Goal: Information Seeking & Learning: Stay updated

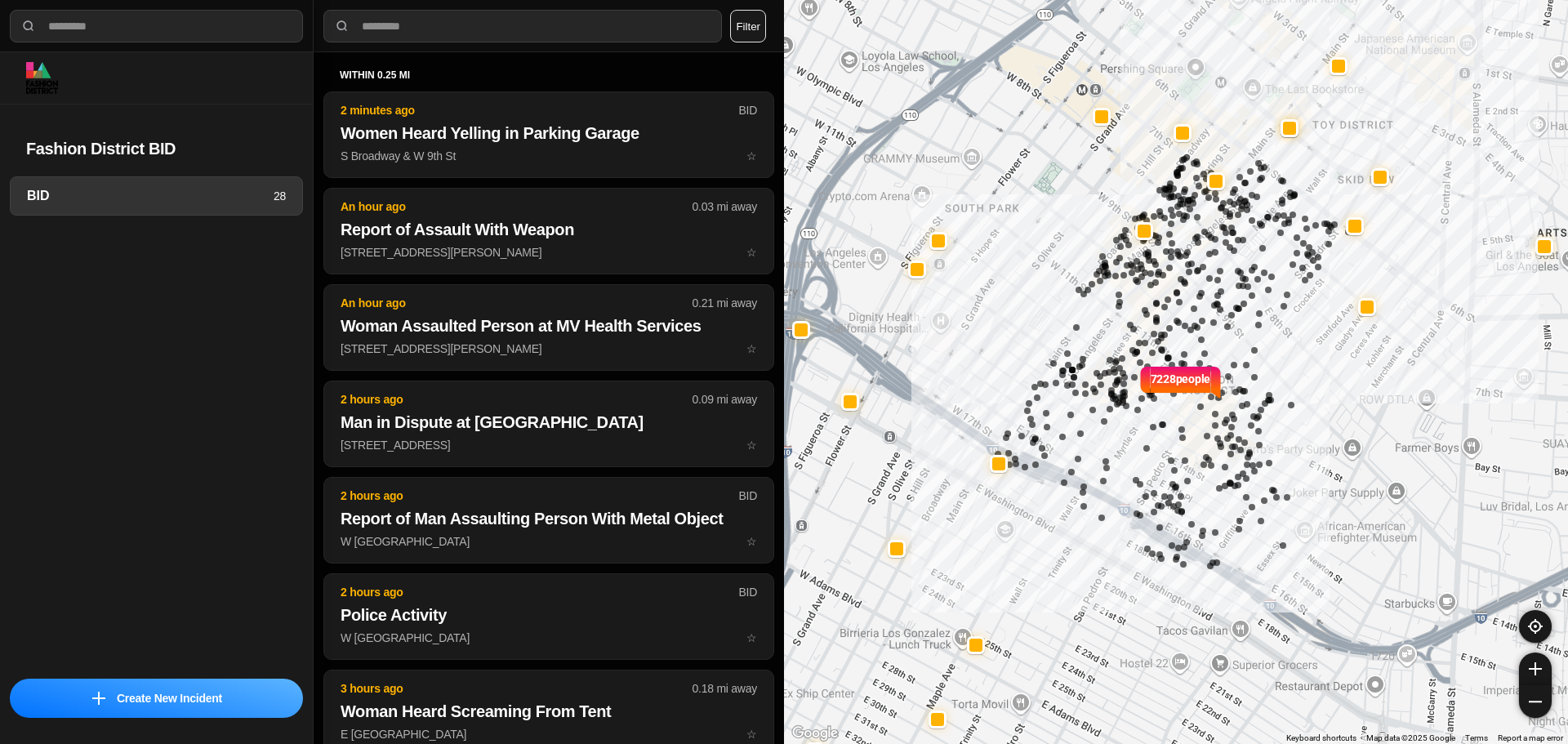
select select "*"
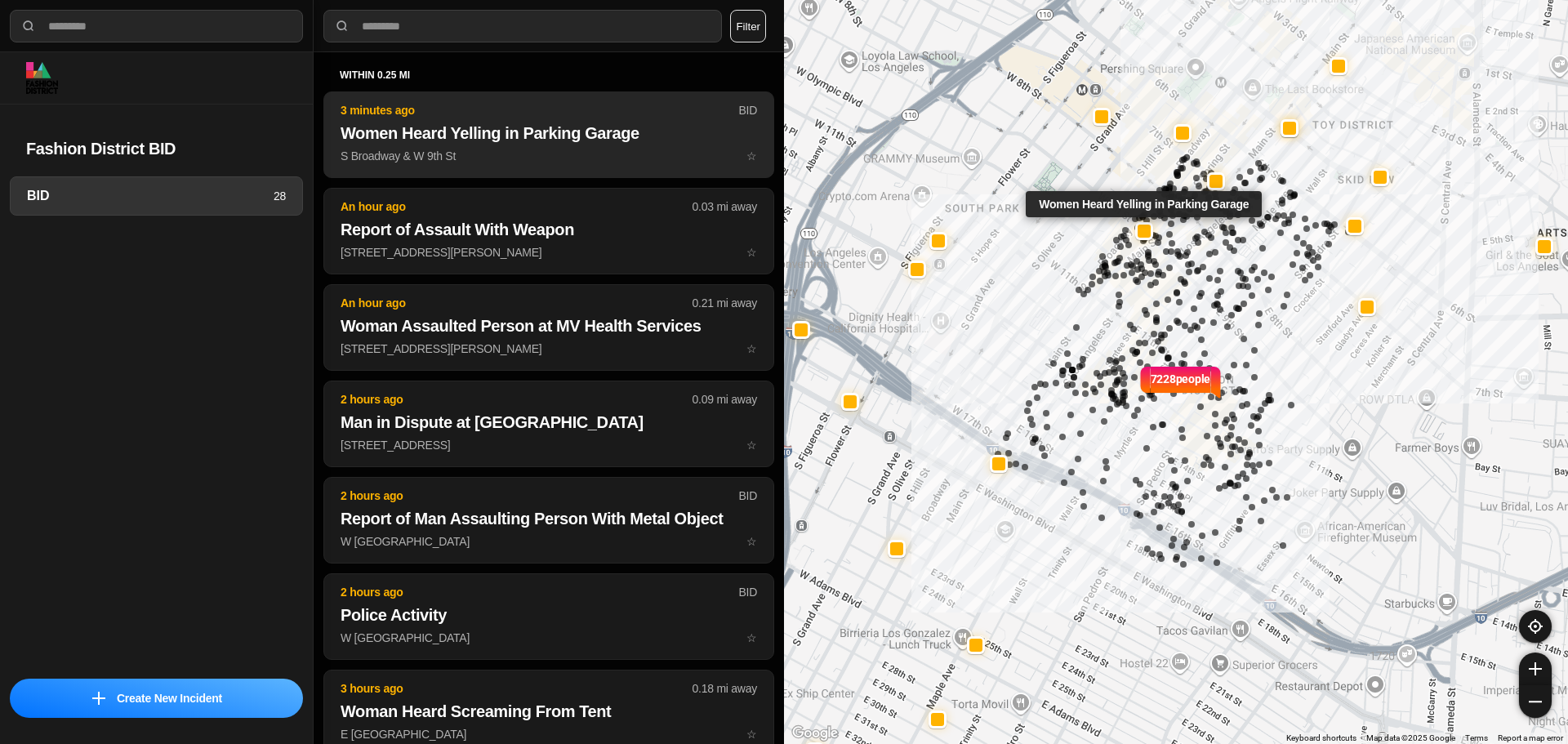
click at [516, 99] on button "3 minutes ago BID Women Heard Yelling in Parking Garage S Broadway & W 9th St ☆" at bounding box center [549, 134] width 451 height 86
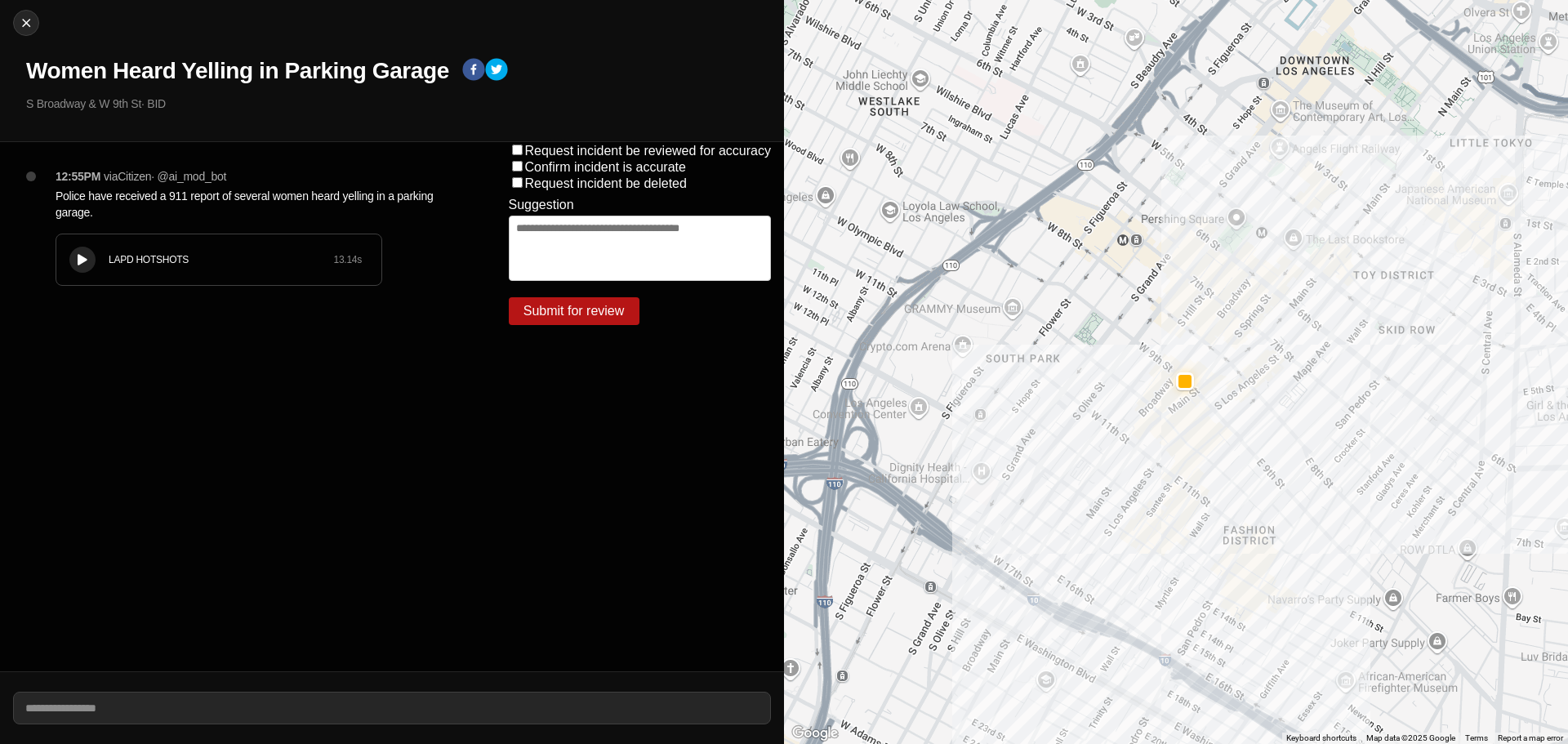
click at [95, 262] on button at bounding box center [82, 260] width 26 height 26
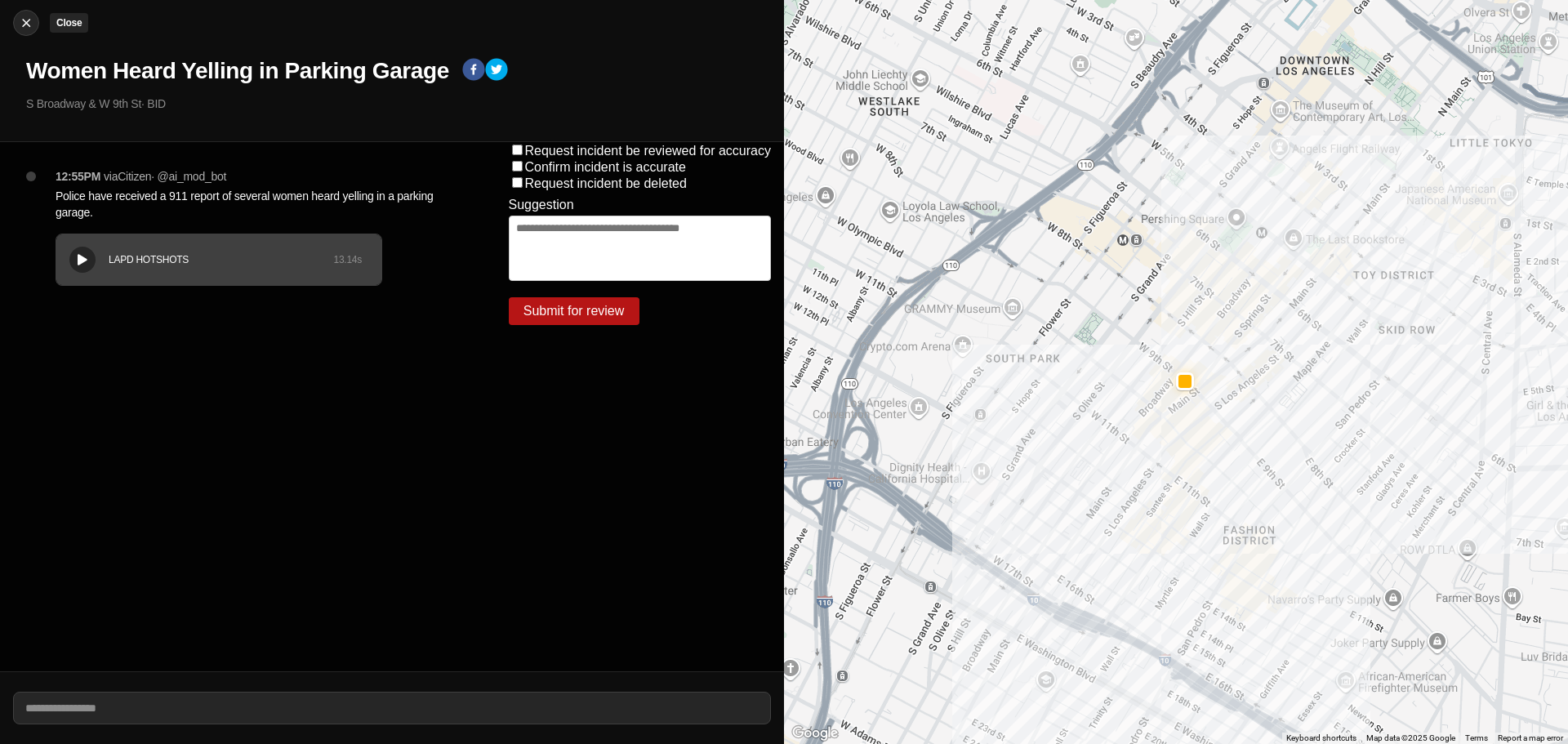
click at [16, 30] on div at bounding box center [26, 23] width 25 height 16
select select "*"
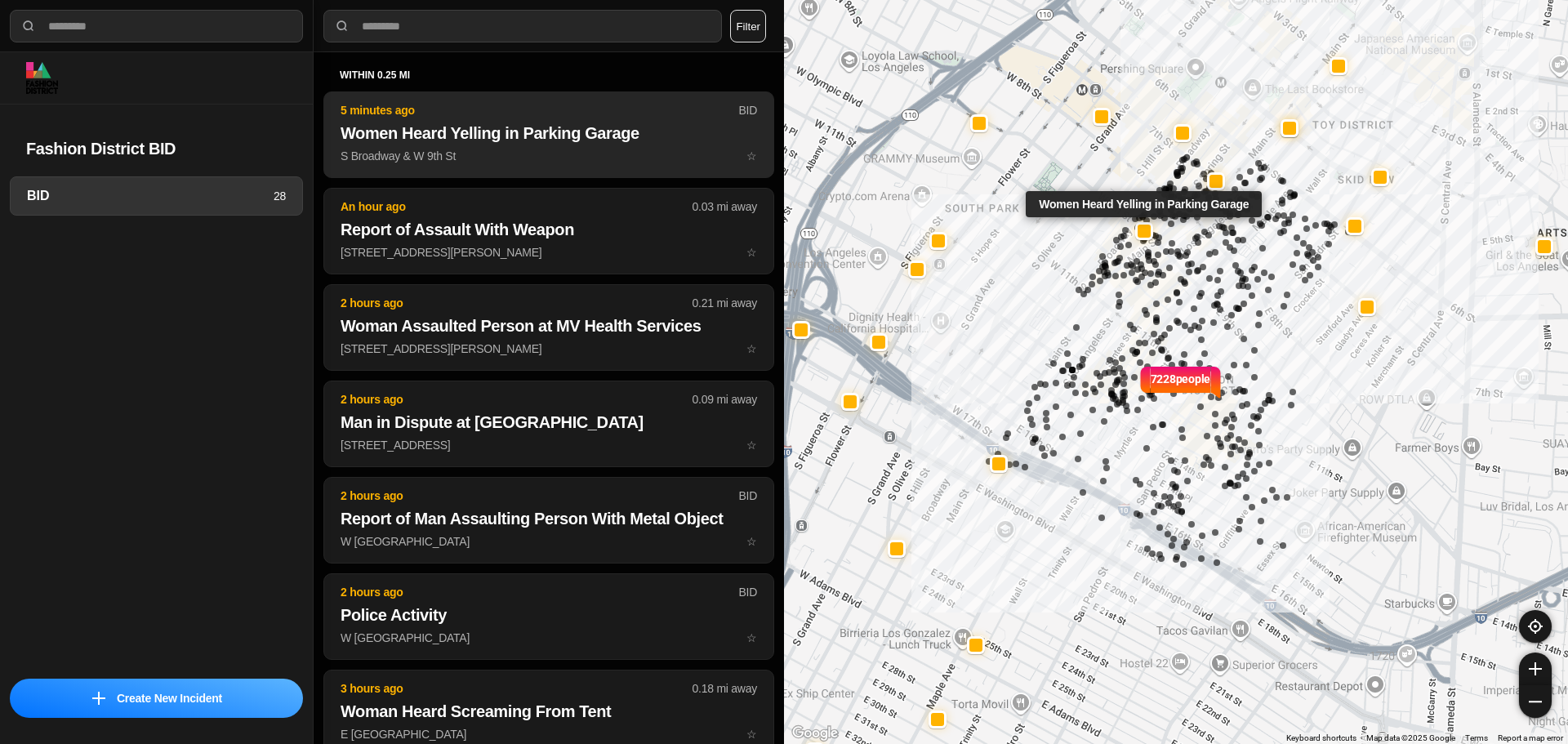
click at [457, 169] on button "5 minutes ago BID Women Heard Yelling in Parking Garage S Broadway & W 9th St ☆" at bounding box center [549, 134] width 451 height 86
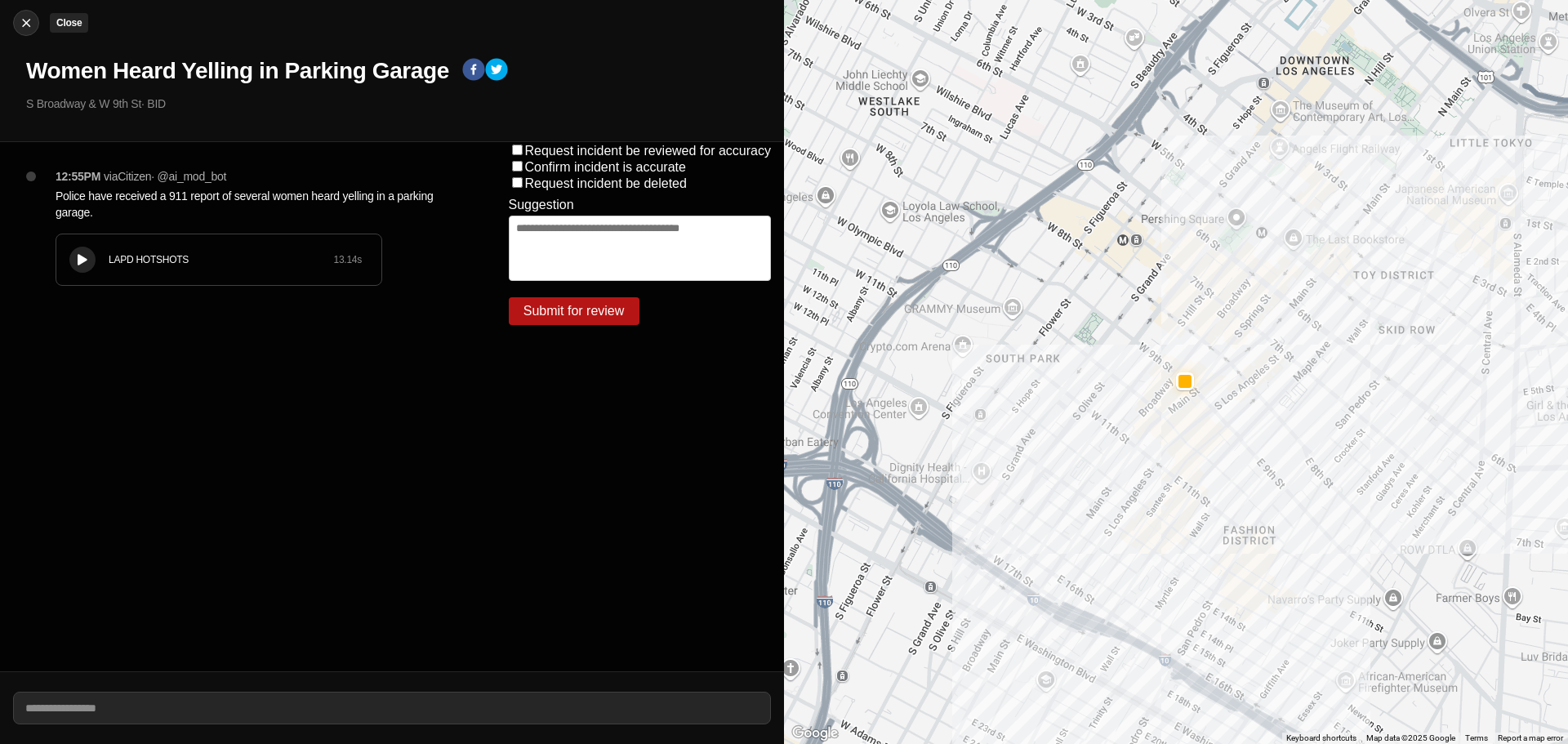
click at [27, 20] on img at bounding box center [26, 23] width 16 height 16
select select "*"
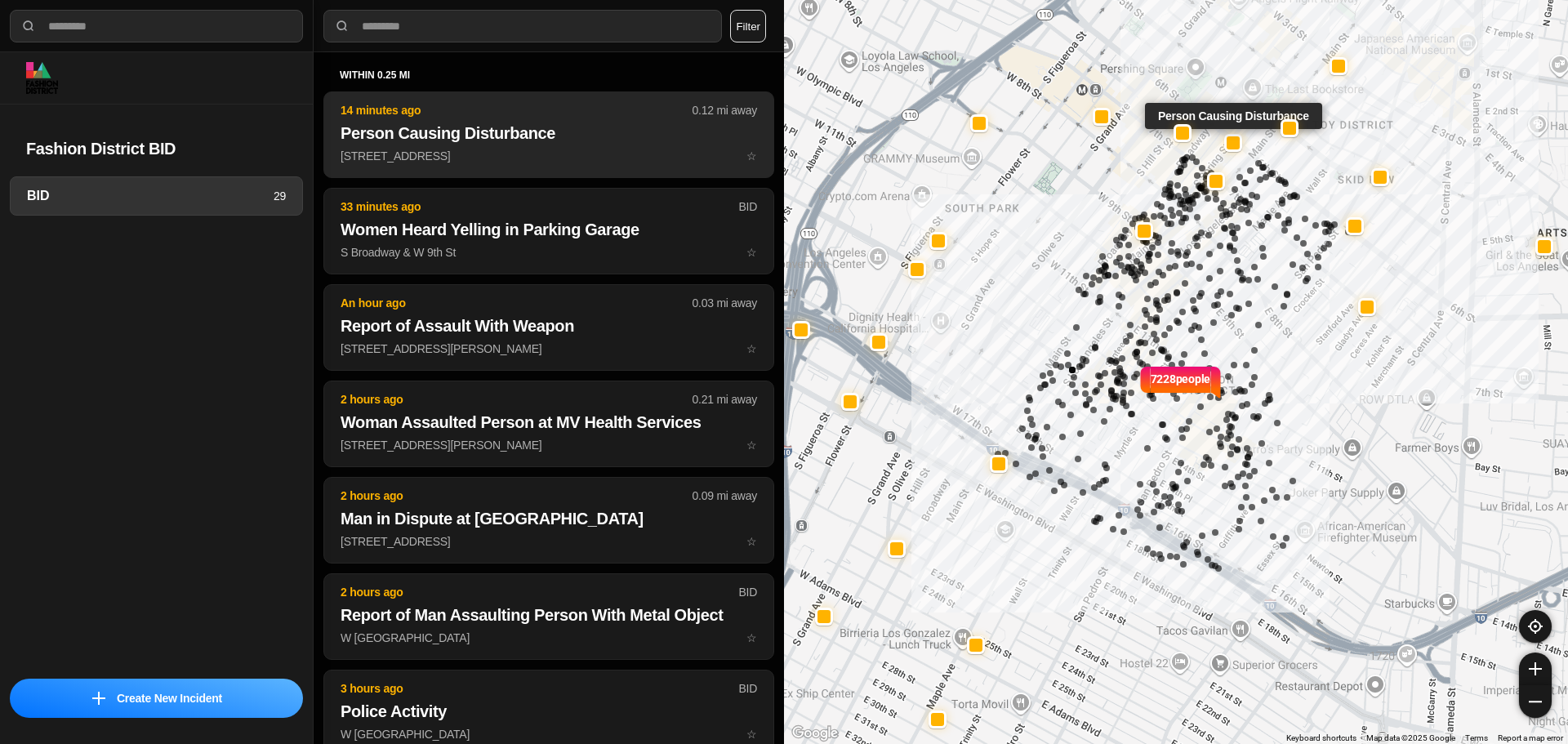
click at [471, 169] on button "14 minutes ago 0.12 mi away Person Causing Disturbance 208 West 6Th Street ☆" at bounding box center [549, 134] width 451 height 86
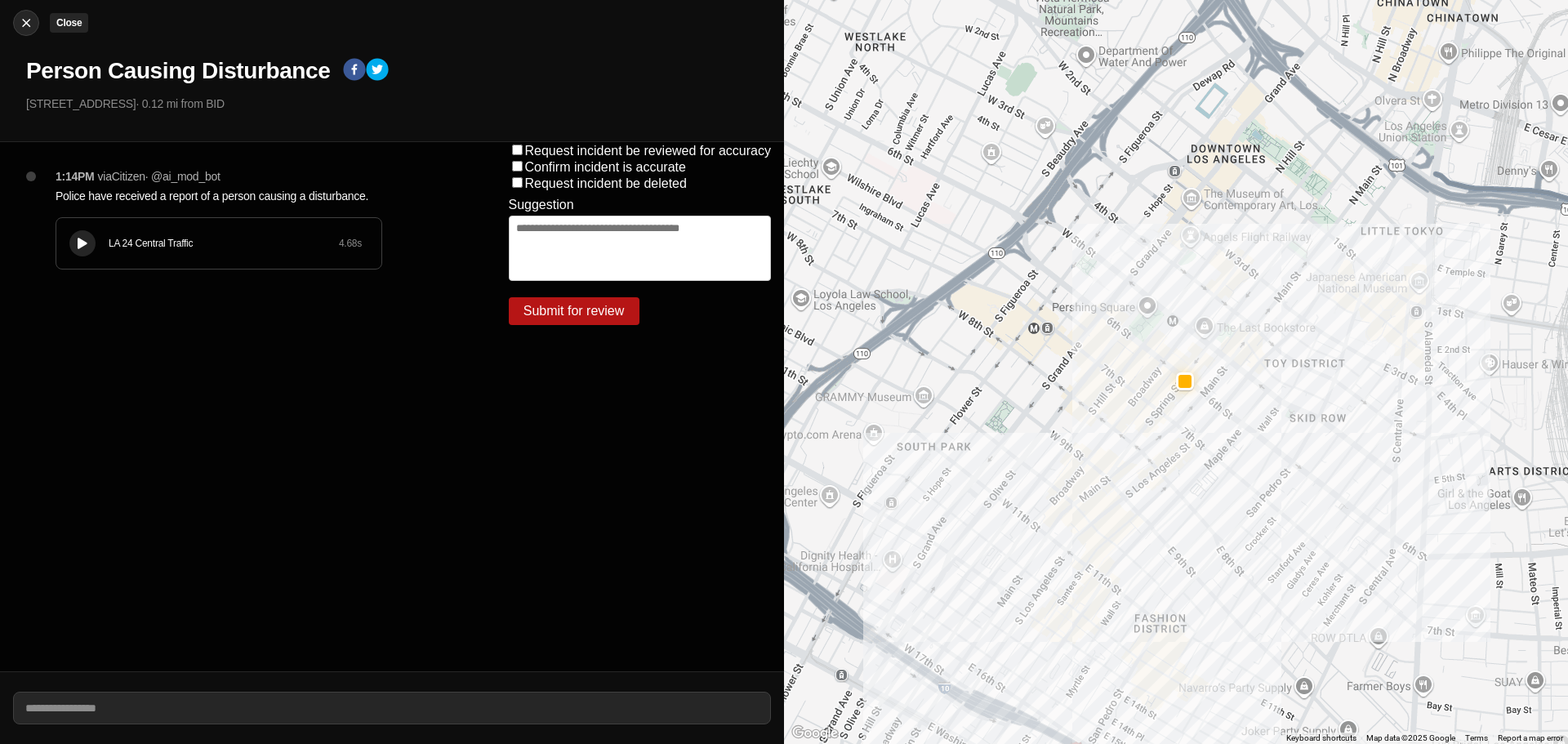
click at [35, 26] on div at bounding box center [26, 23] width 25 height 16
select select "*"
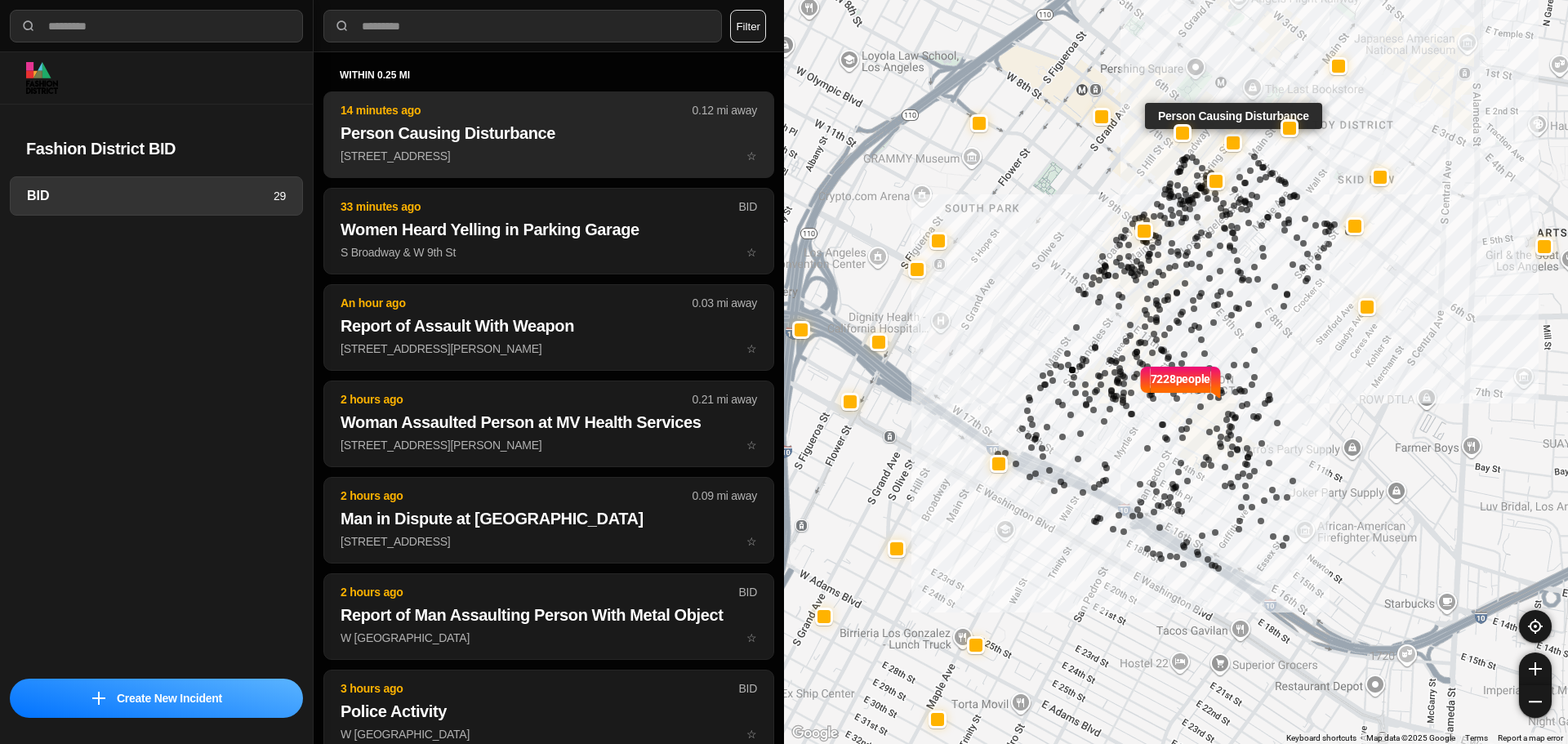
click at [437, 139] on h2 "Person Causing Disturbance" at bounding box center [549, 133] width 416 height 23
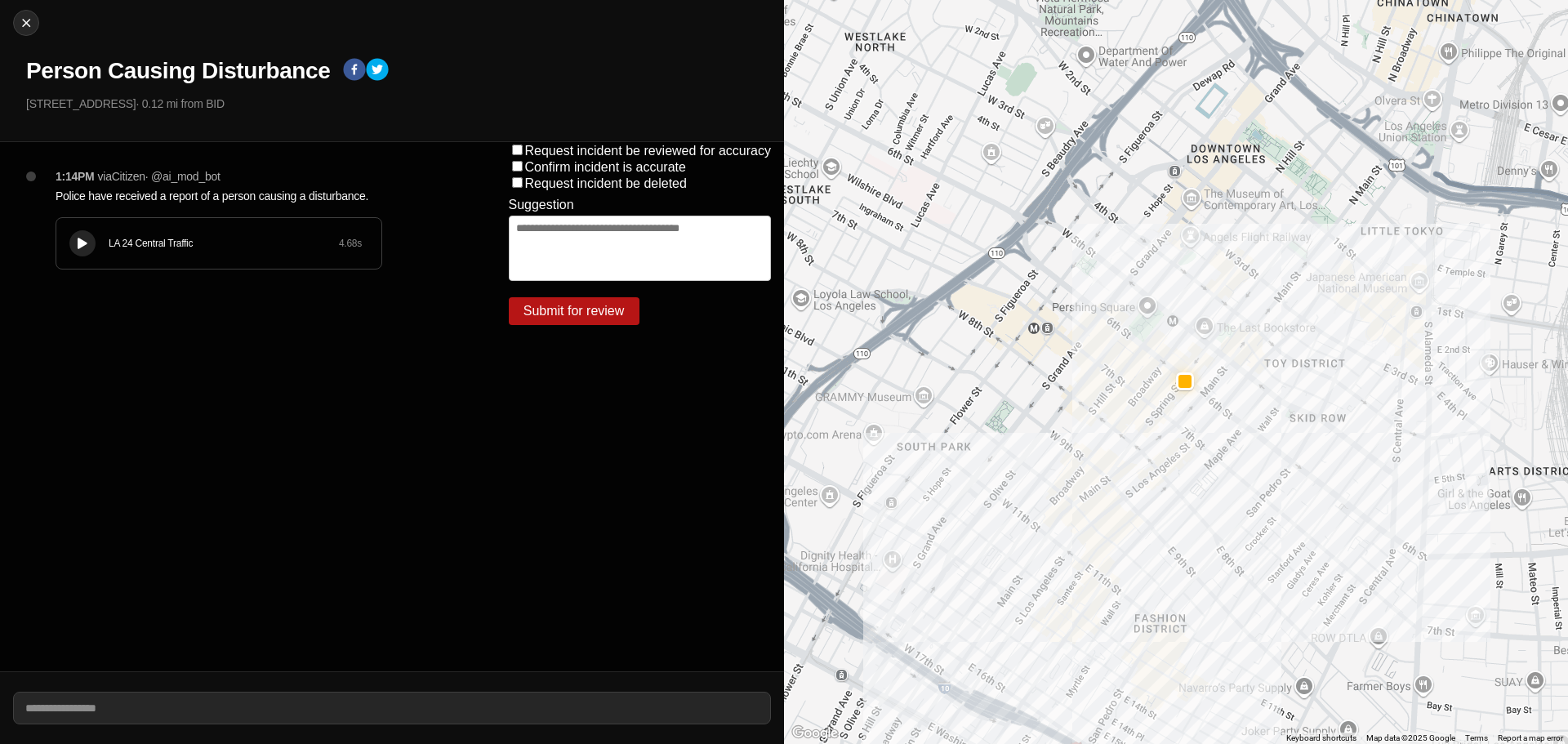
click at [78, 245] on icon at bounding box center [82, 244] width 10 height 11
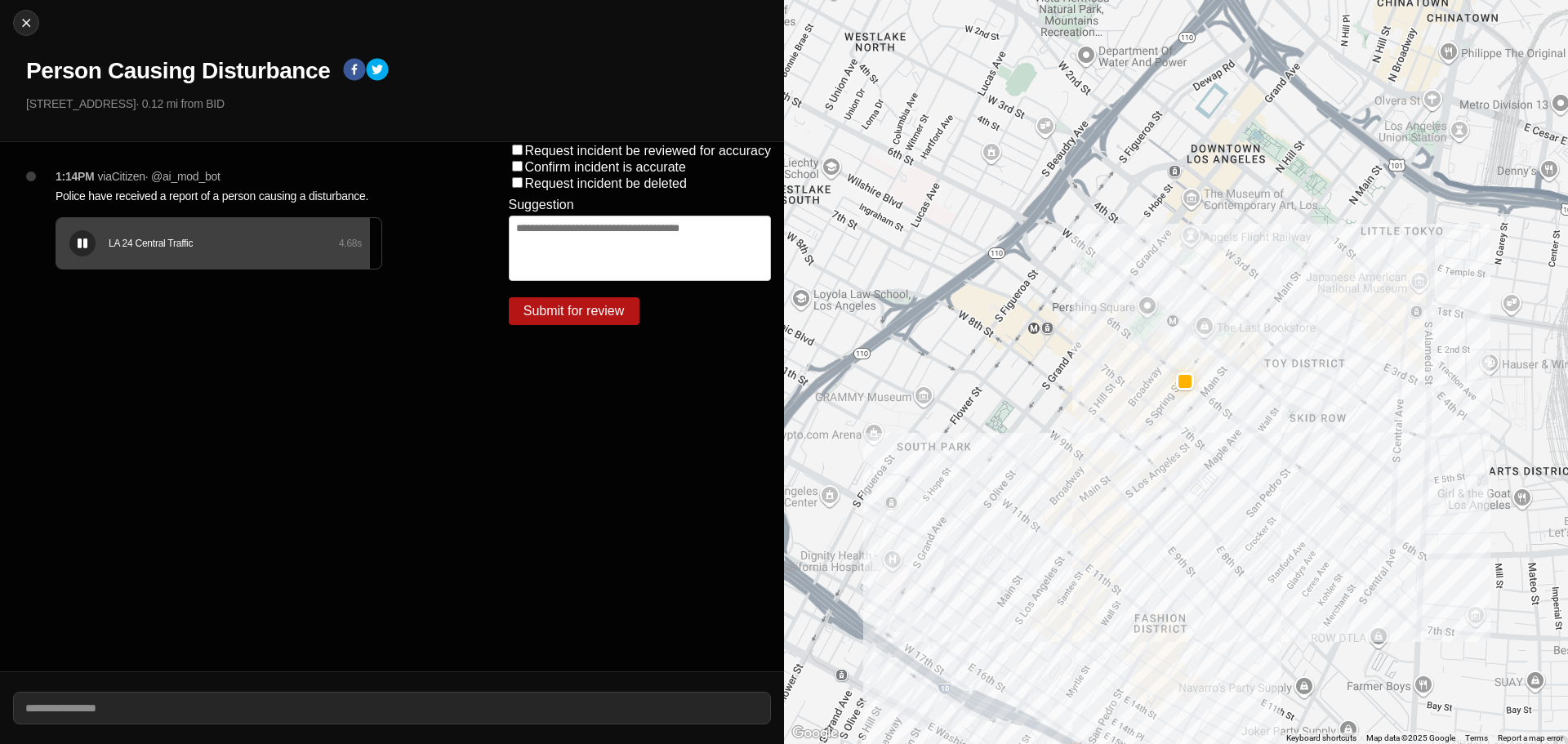
click at [32, 40] on div "Close Person Causing Disturbance 208 West 6Th Street · 0.12 mi from BID" at bounding box center [392, 71] width 784 height 142
click at [40, 23] on div "Close Person Causing Disturbance 208 West 6Th Street · 0.12 mi from BID" at bounding box center [392, 71] width 784 height 142
click at [31, 25] on img at bounding box center [26, 23] width 16 height 16
select select "*"
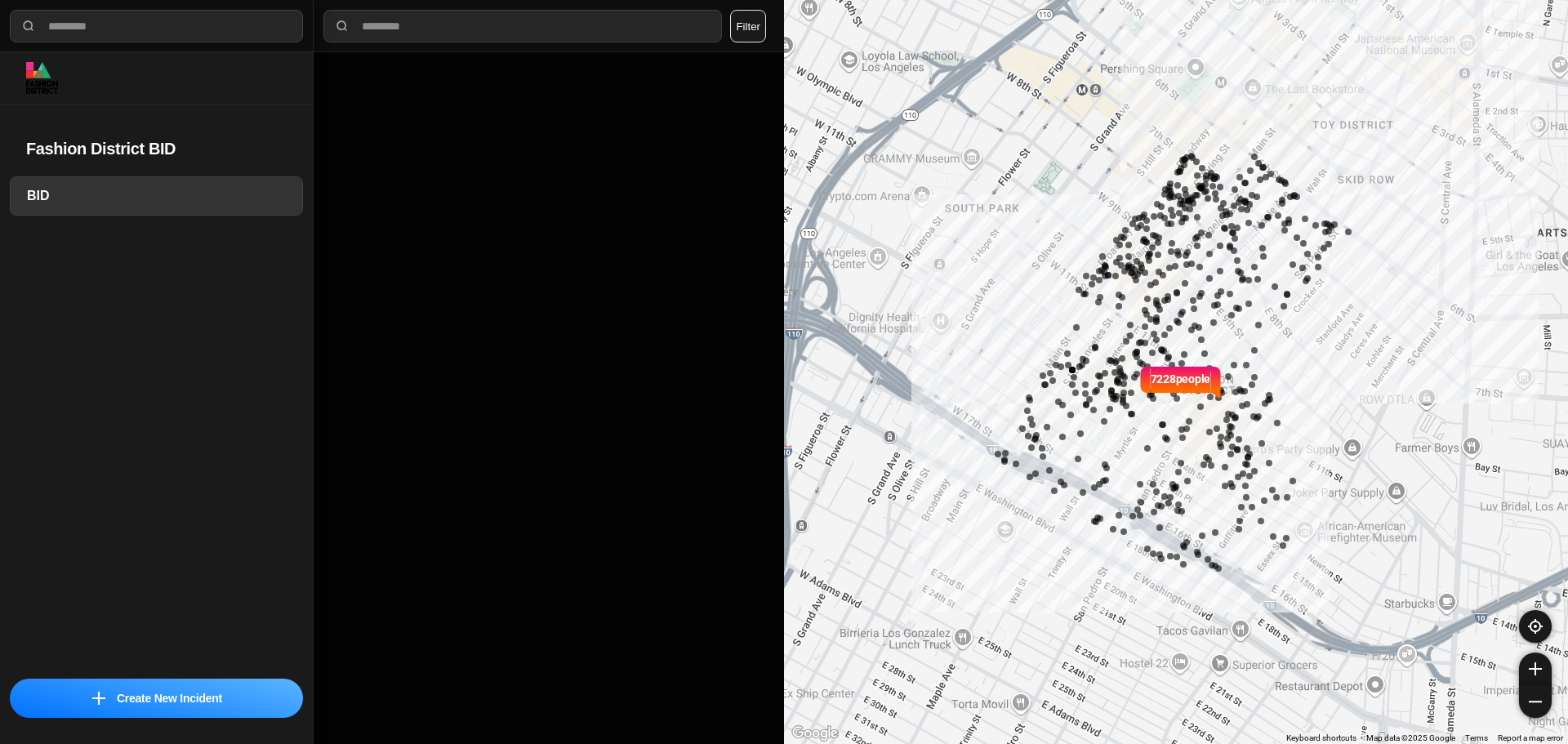
select select "*"
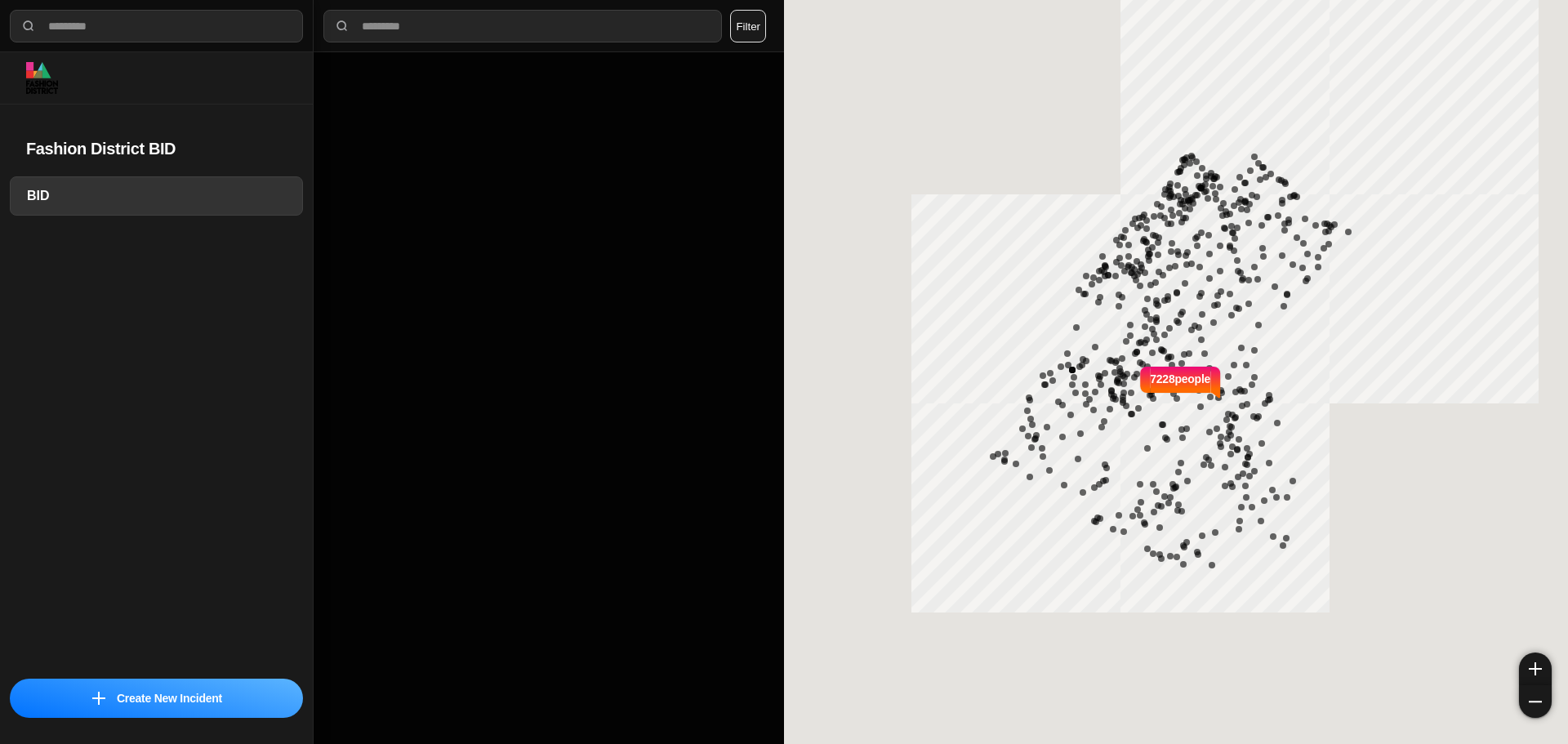
select select "*"
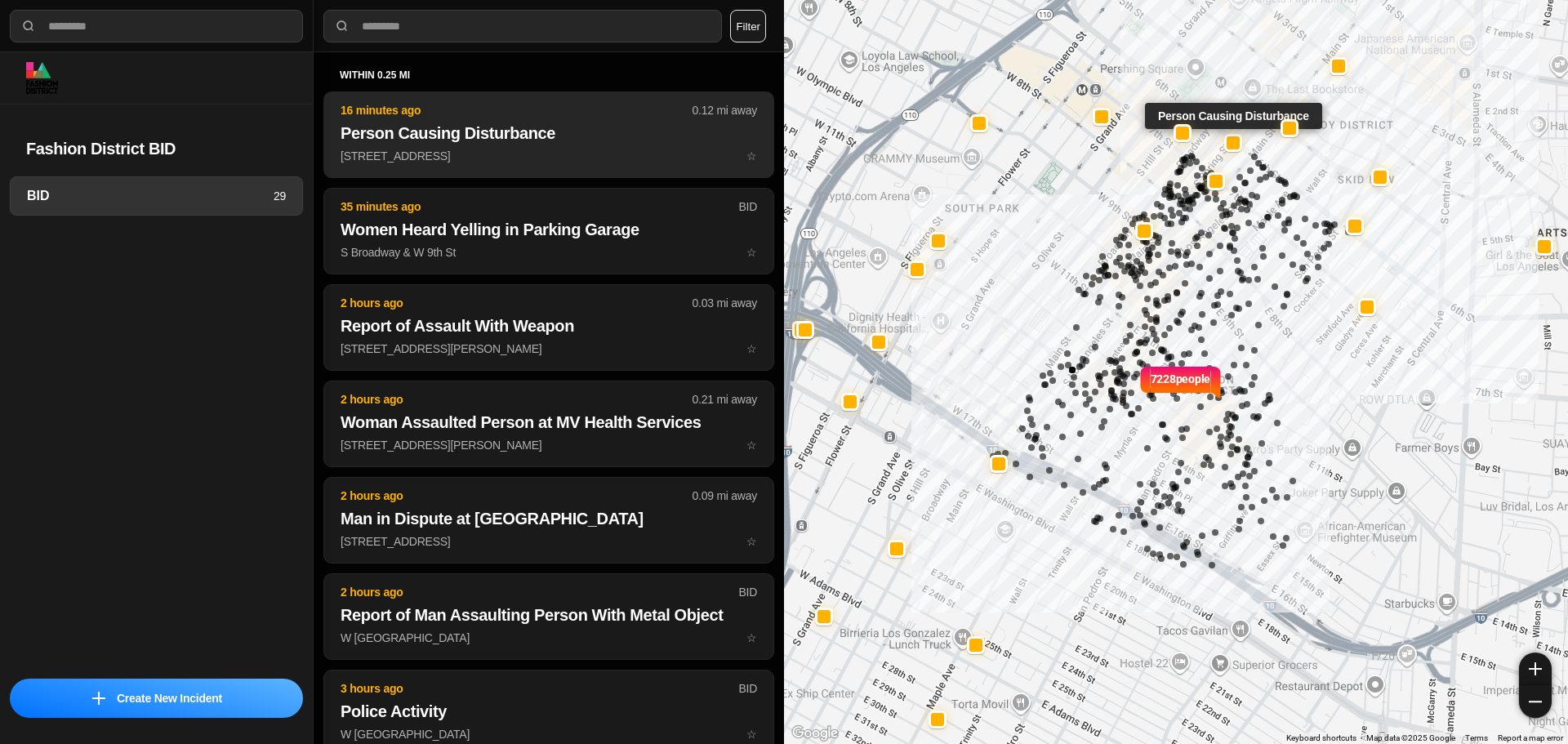
click at [483, 133] on h2 "Person Causing Disturbance" at bounding box center [549, 133] width 416 height 23
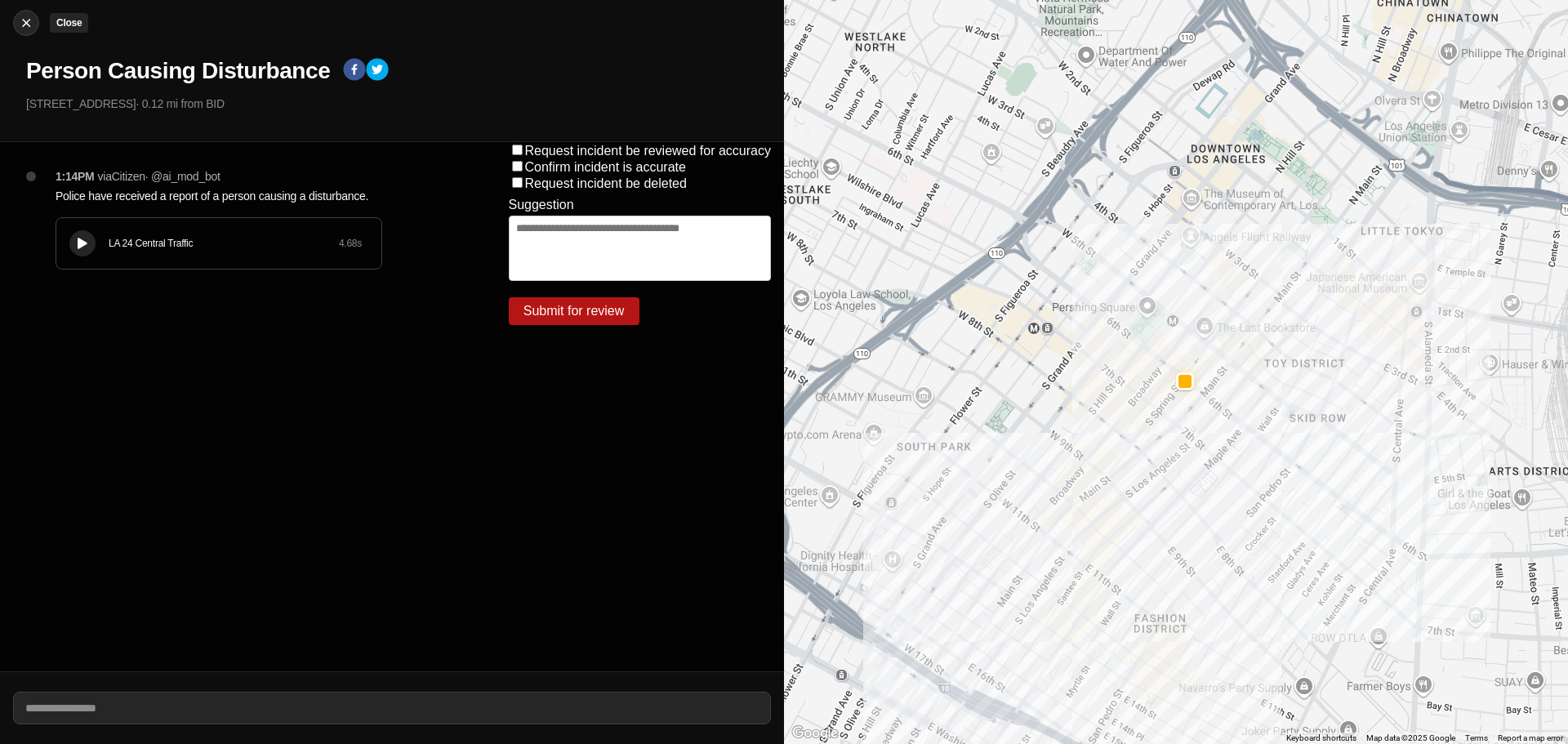
click at [30, 23] on div at bounding box center [26, 23] width 25 height 16
select select "*"
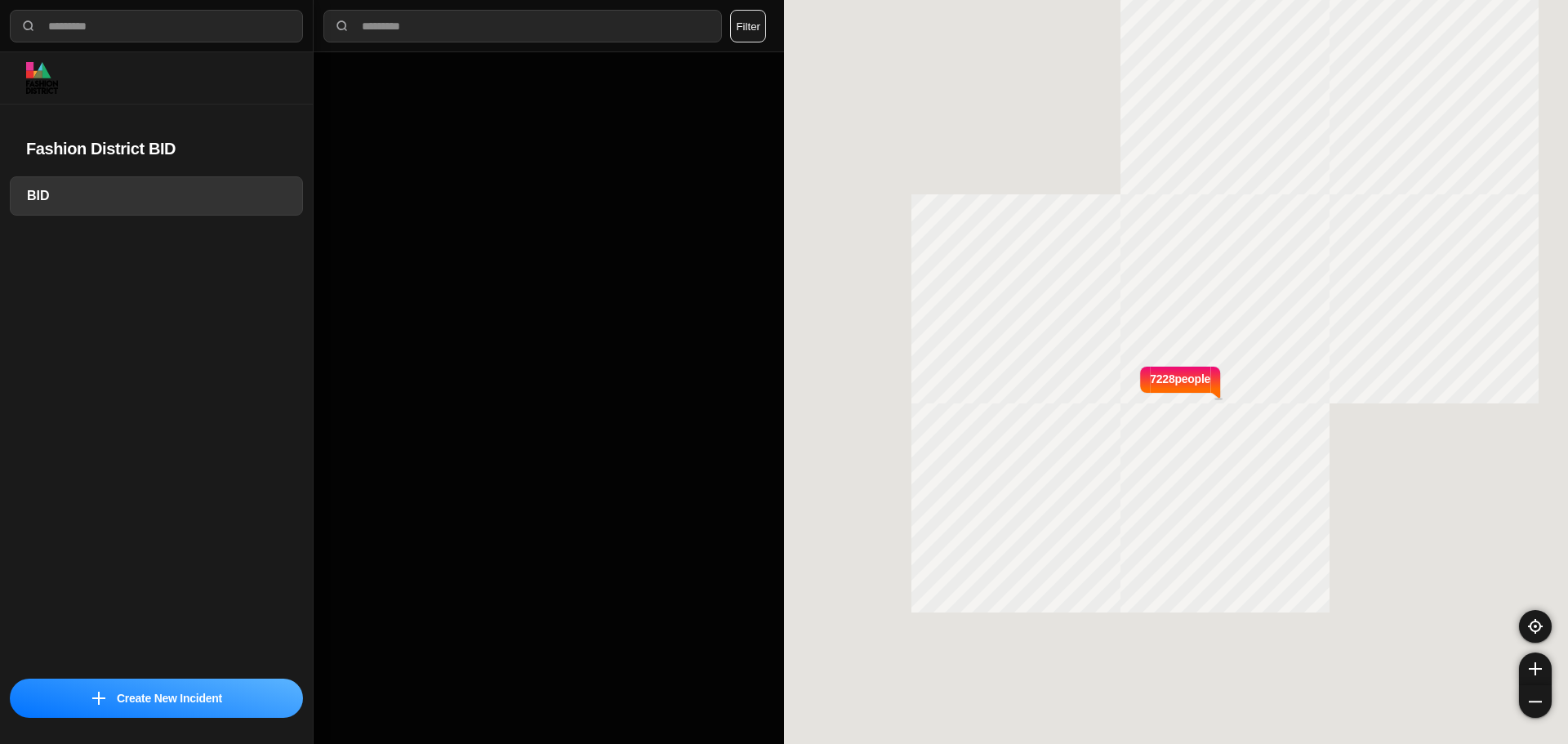
select select "*"
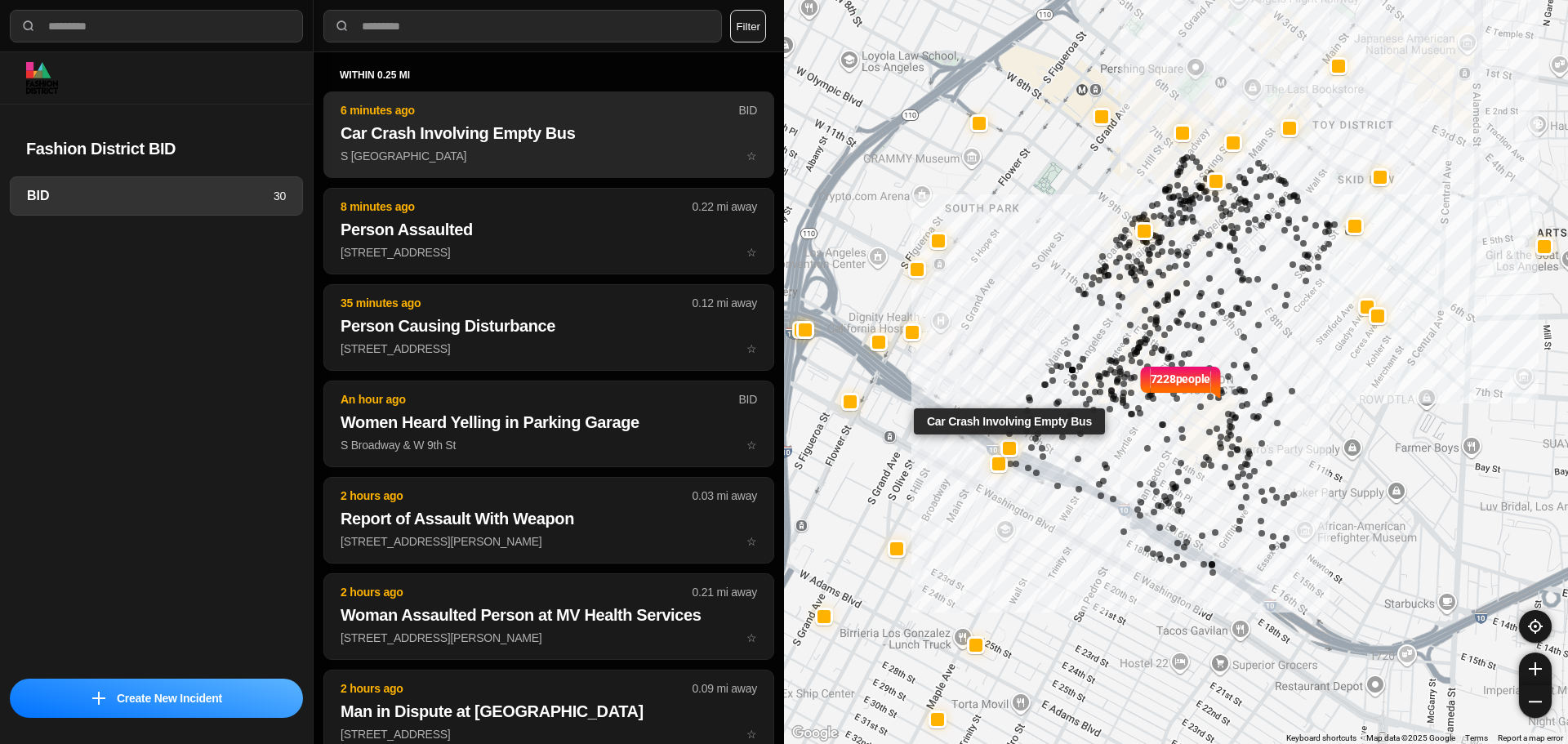
click at [609, 133] on h2 "Car Crash Involving Empty Bus" at bounding box center [549, 133] width 416 height 23
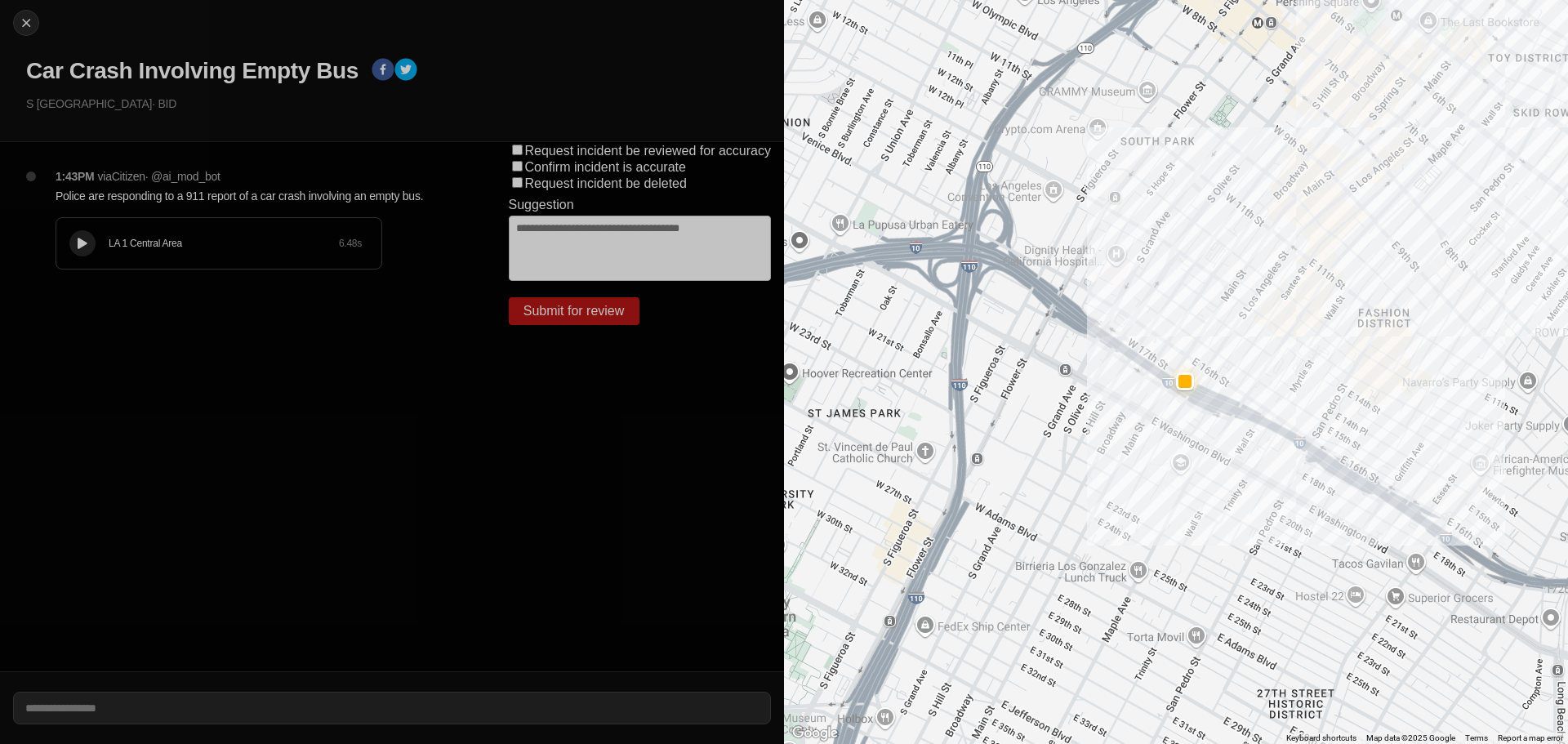
click at [76, 238] on div at bounding box center [82, 244] width 16 height 12
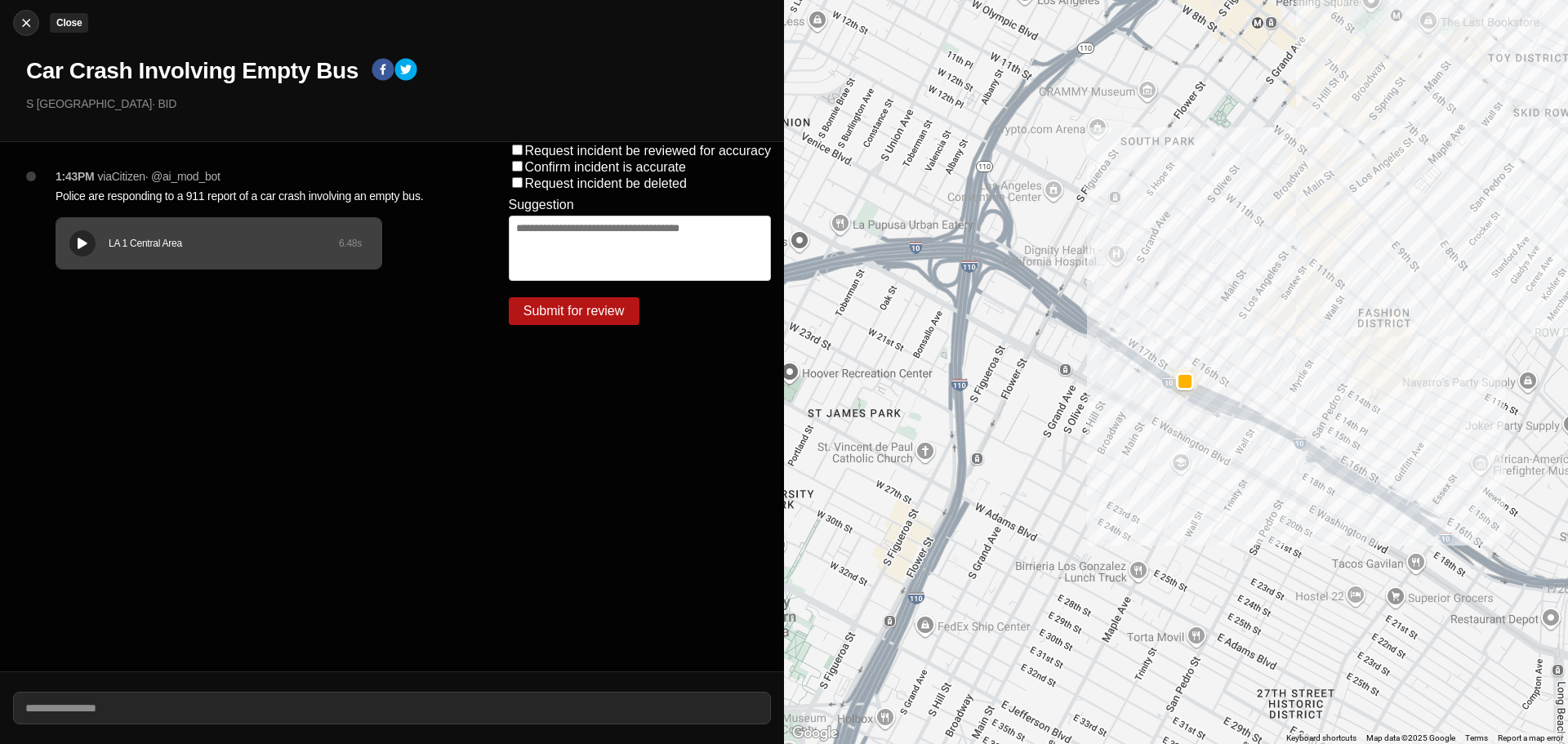
click at [16, 25] on div at bounding box center [26, 23] width 25 height 16
select select "*"
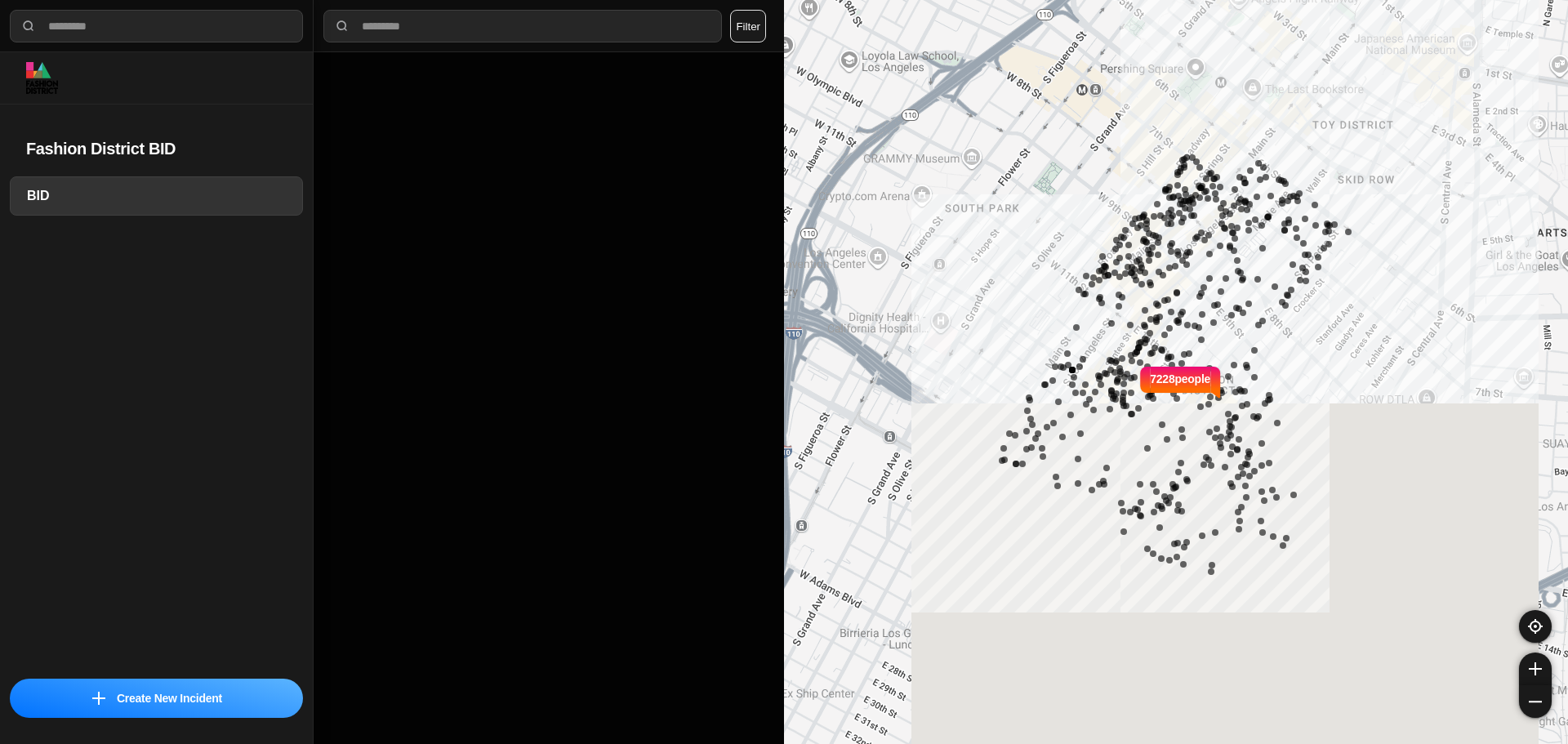
select select "*"
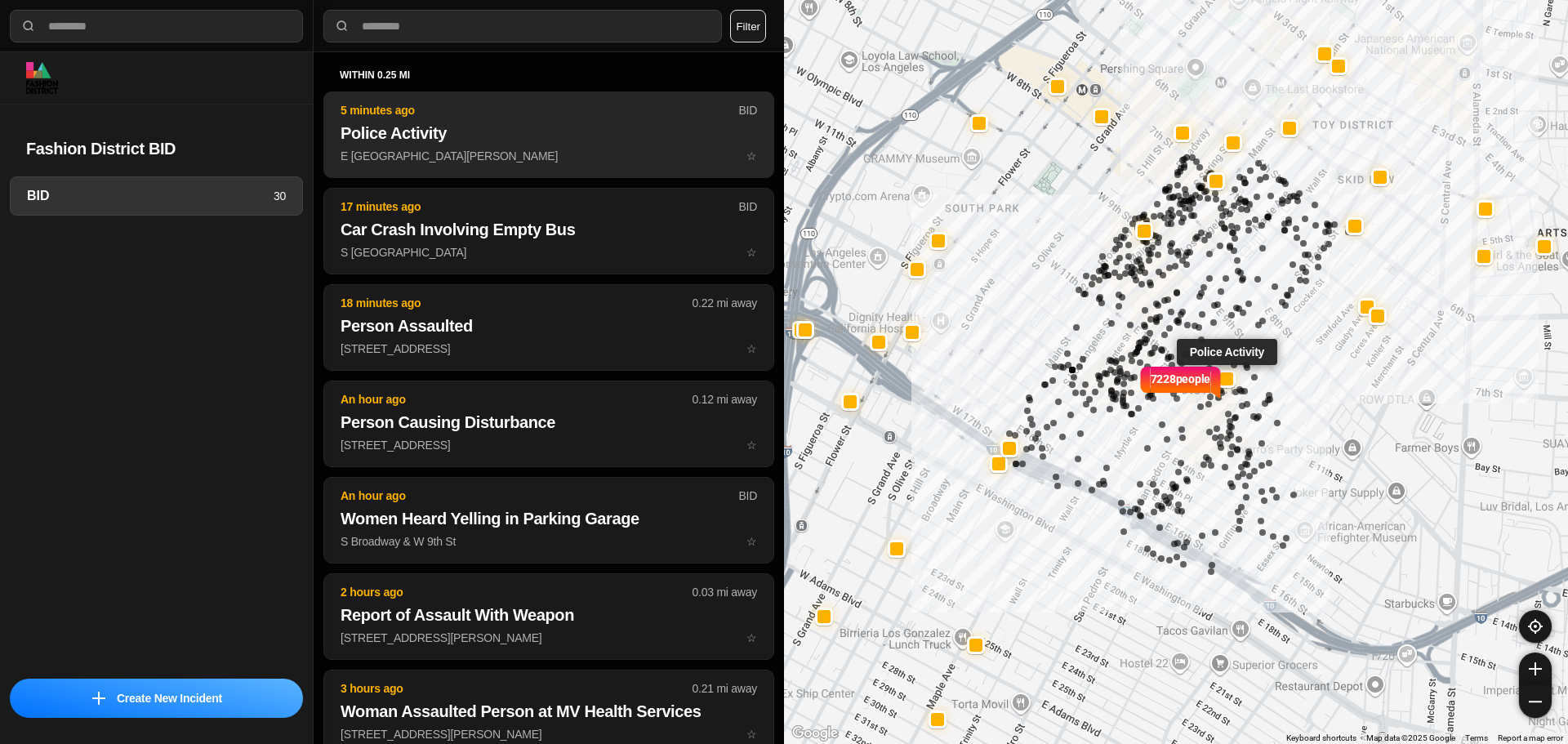
click at [491, 129] on h2 "Police Activity" at bounding box center [549, 133] width 416 height 23
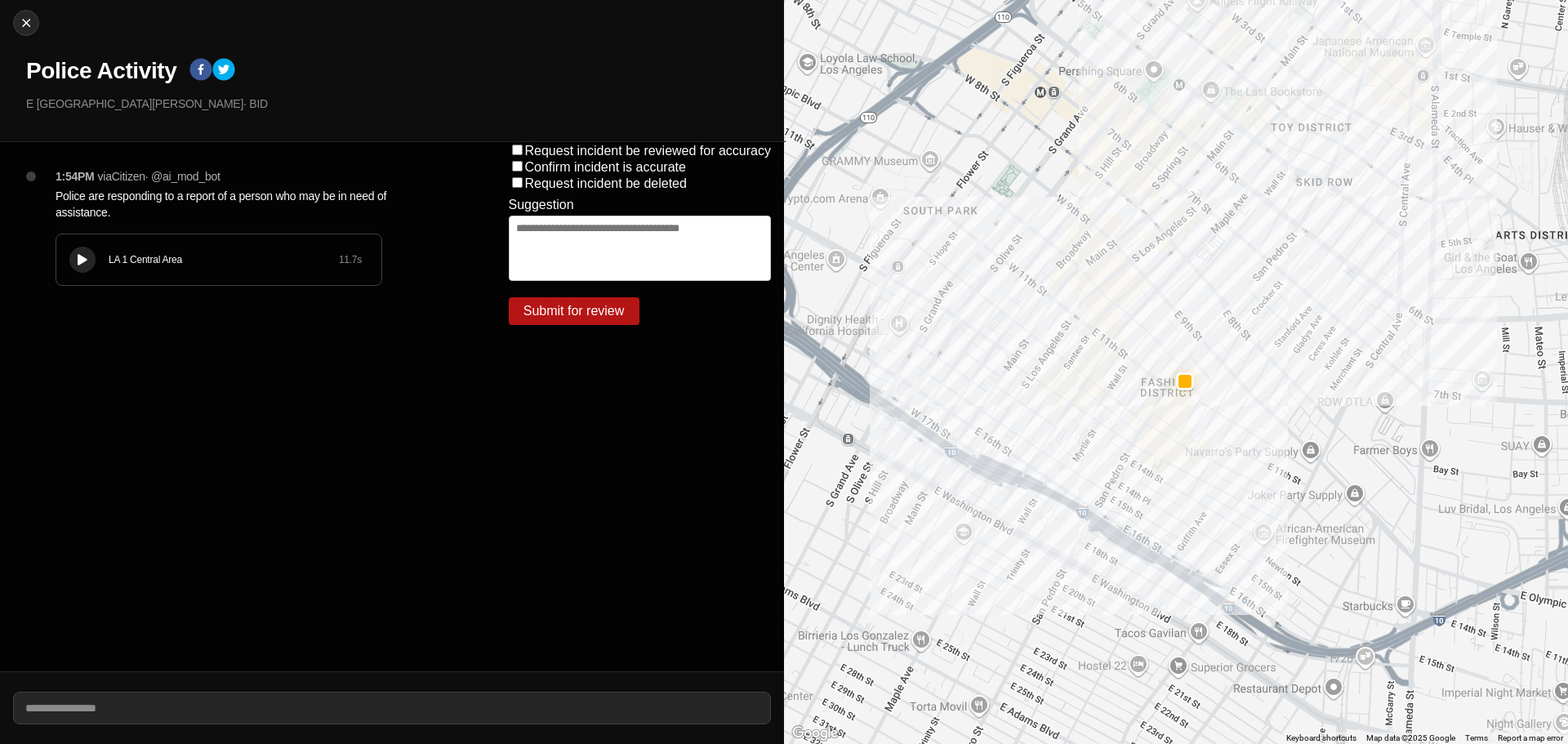
click at [98, 261] on div "LA 1 Central Area 11.7 s" at bounding box center [218, 260] width 325 height 51
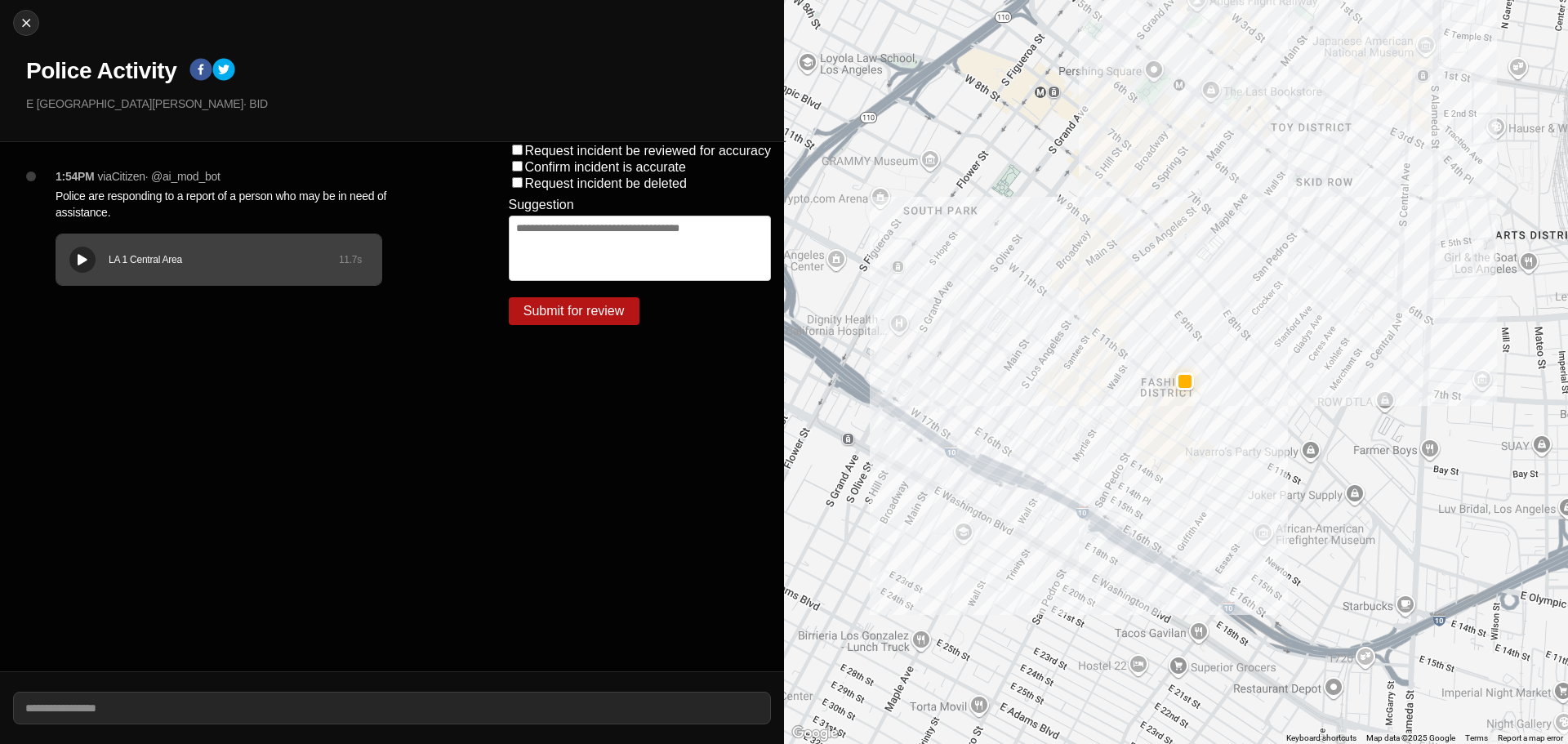
click at [208, 249] on div "LA 1 Central Area 11.7 s" at bounding box center [218, 260] width 325 height 51
click at [83, 258] on icon at bounding box center [82, 259] width 10 height 11
click at [35, 22] on div at bounding box center [26, 23] width 25 height 16
select select "*"
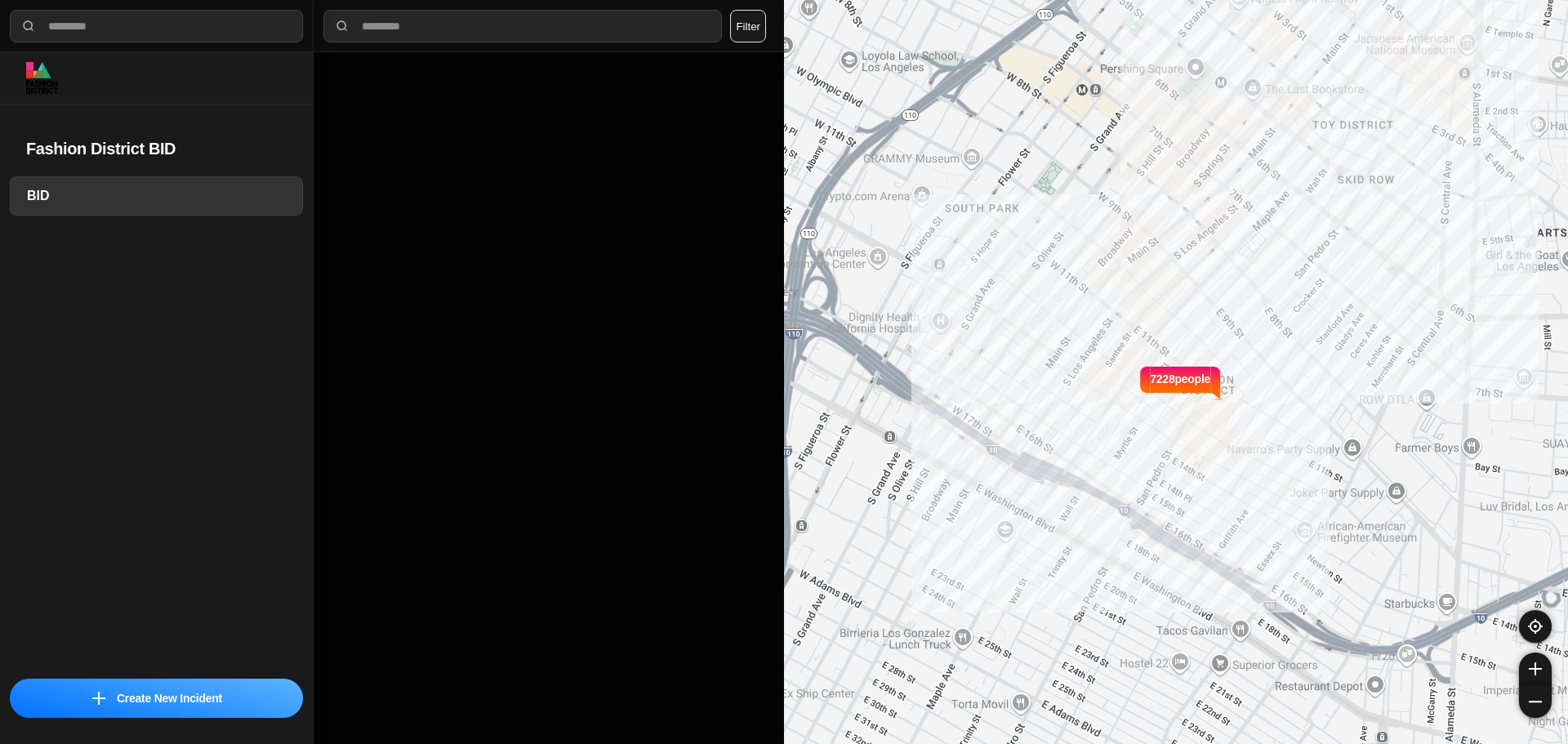
select select "*"
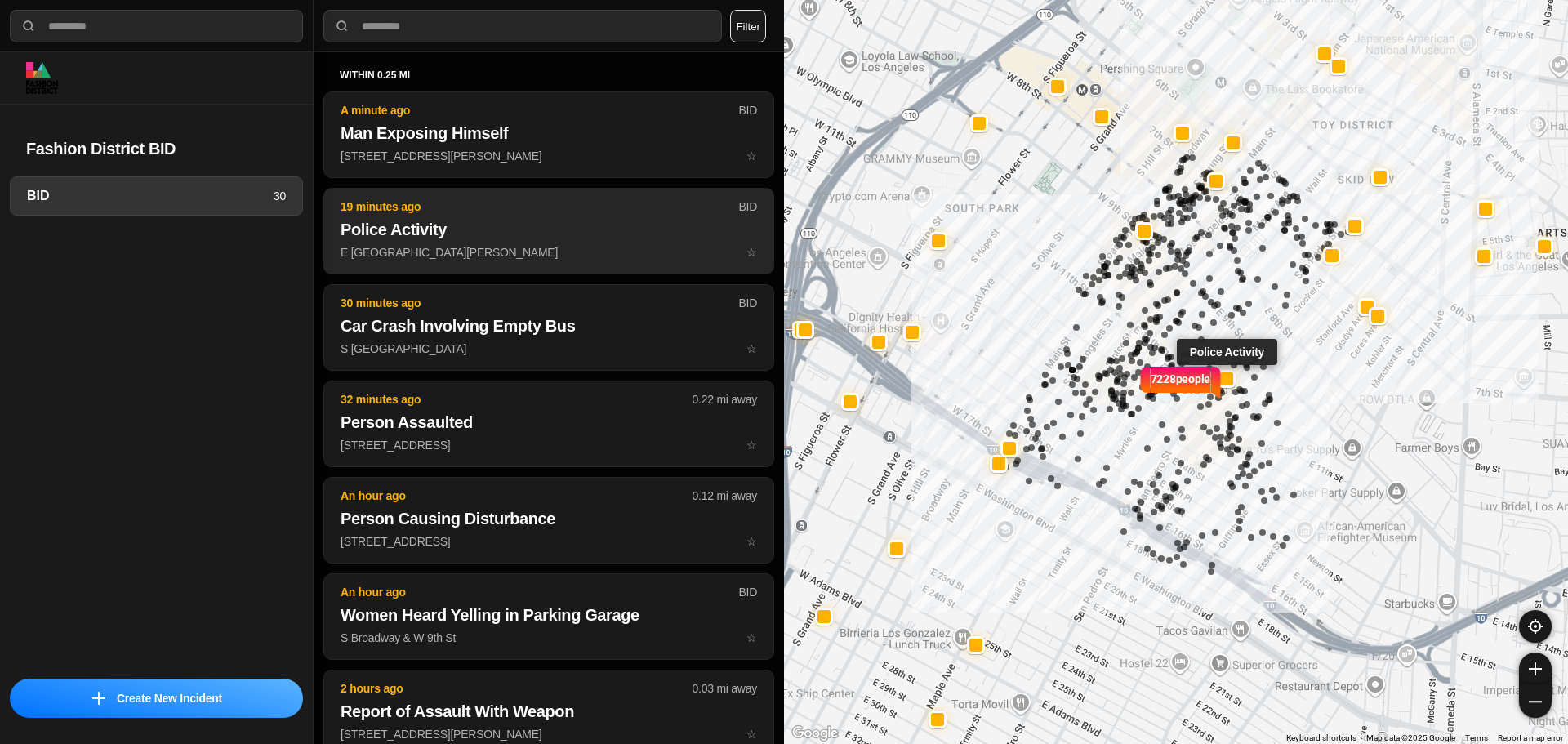
click at [611, 226] on h2 "Police Activity" at bounding box center [549, 230] width 416 height 23
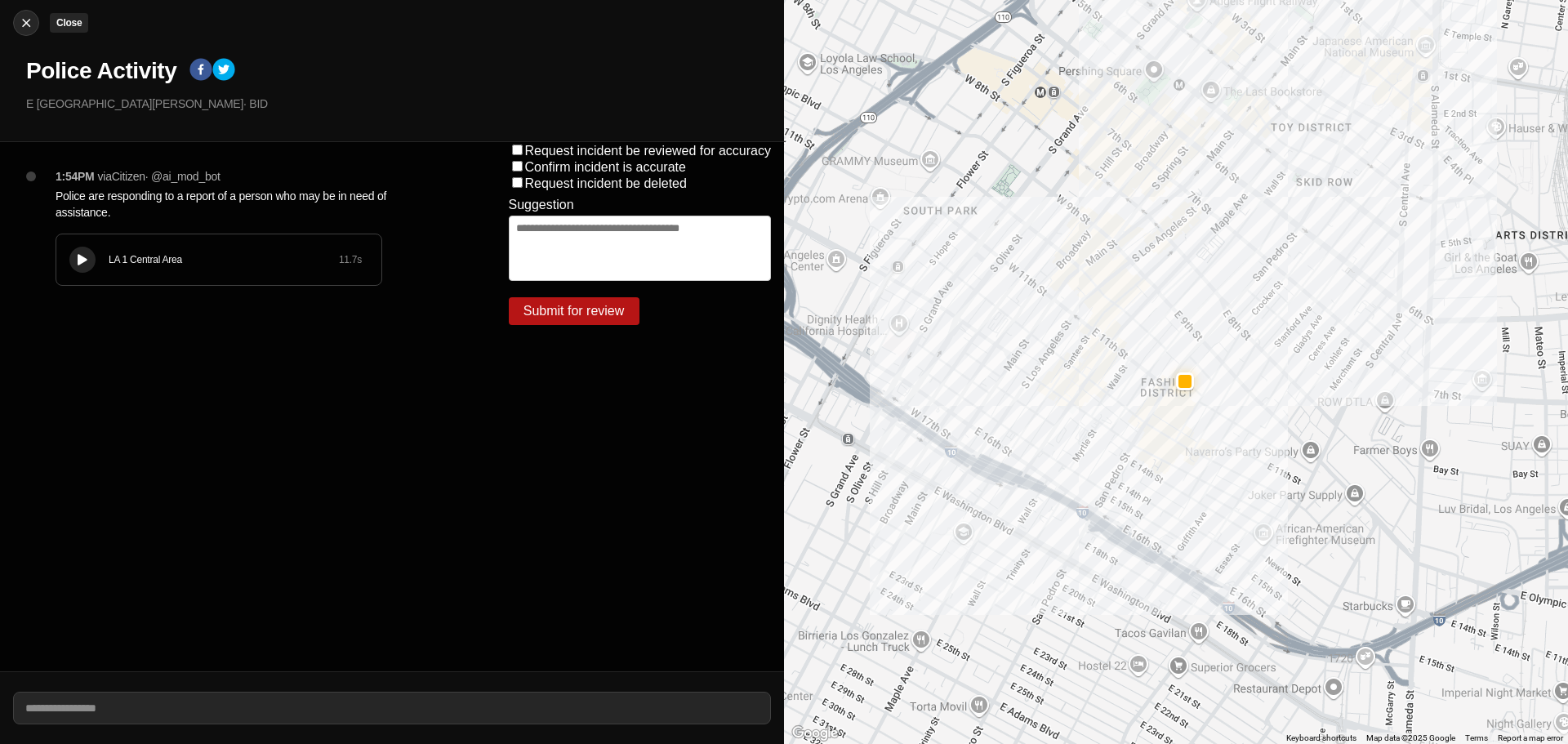
click at [30, 19] on img at bounding box center [26, 23] width 16 height 16
select select "*"
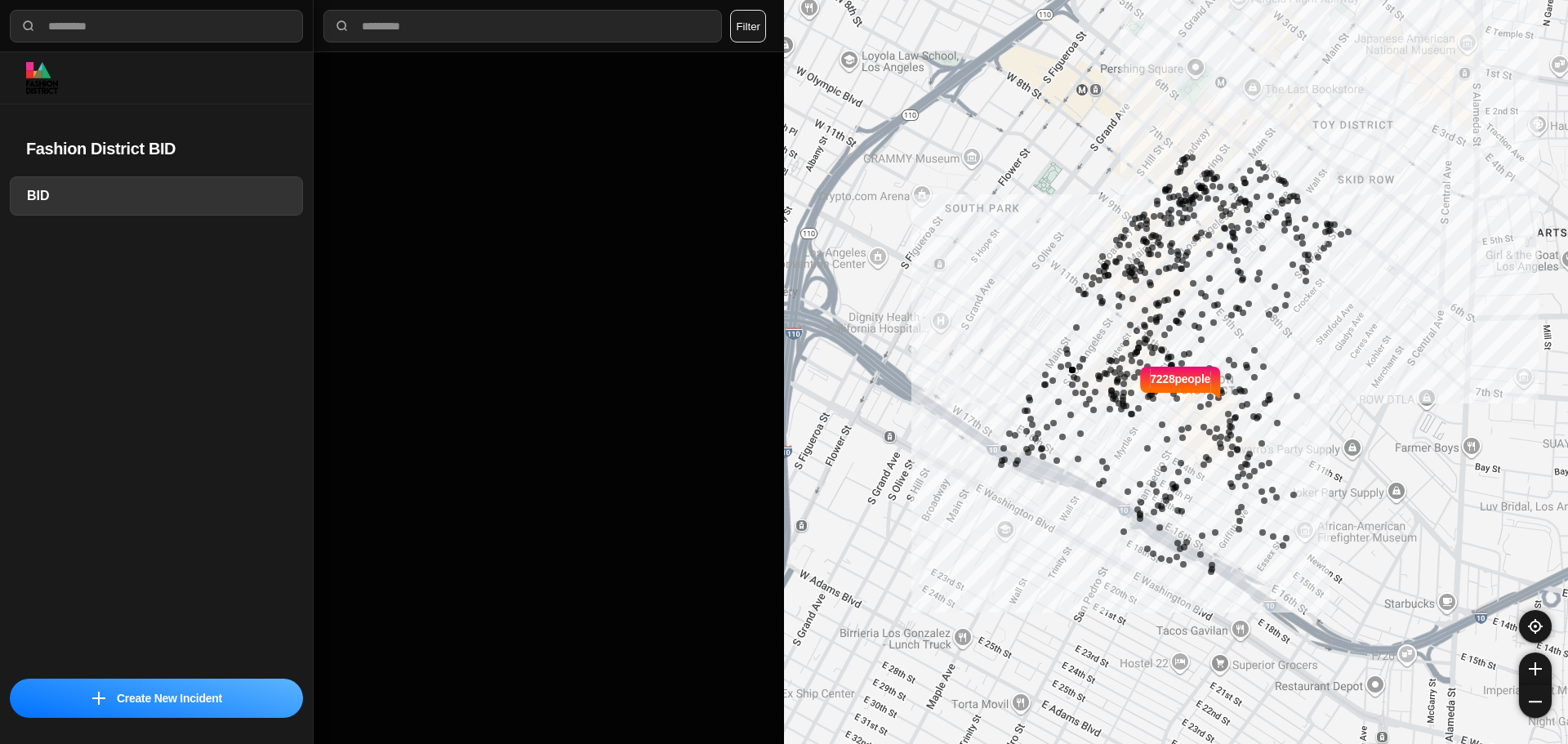
select select "*"
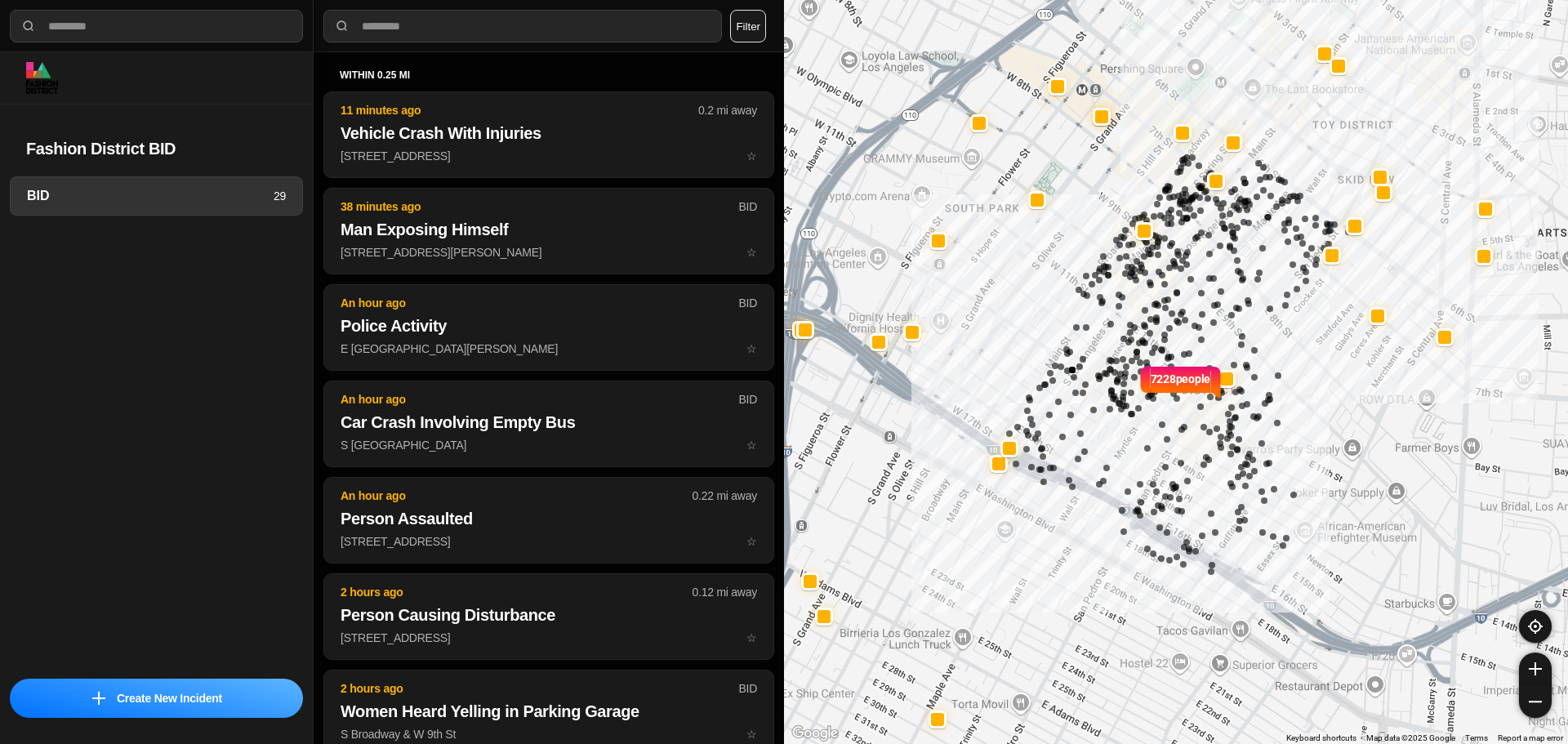
select select "*"
